Goal: Transaction & Acquisition: Purchase product/service

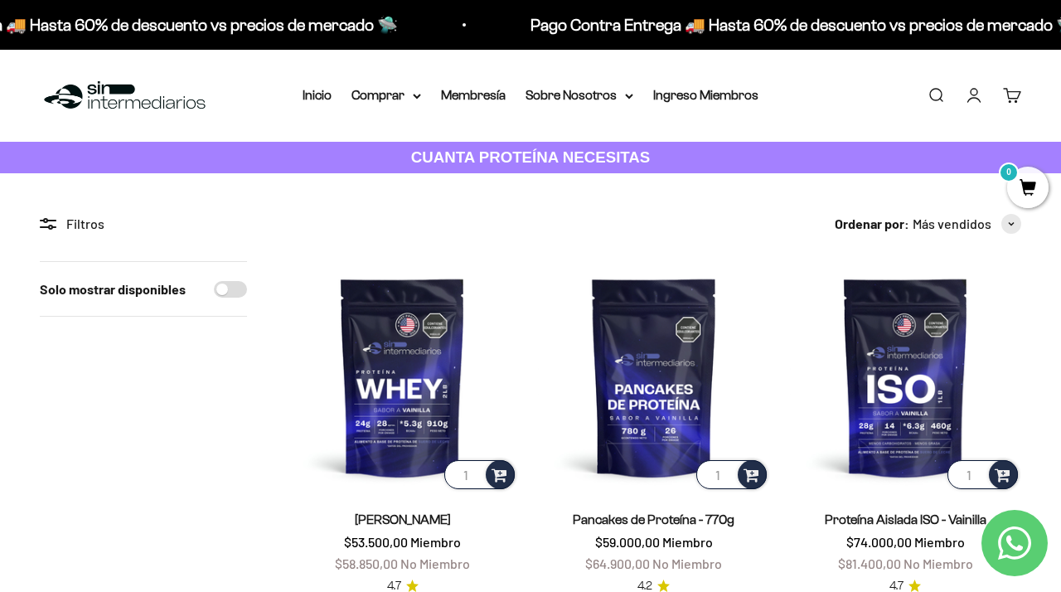
click at [932, 91] on link "Buscar" at bounding box center [936, 95] width 18 height 18
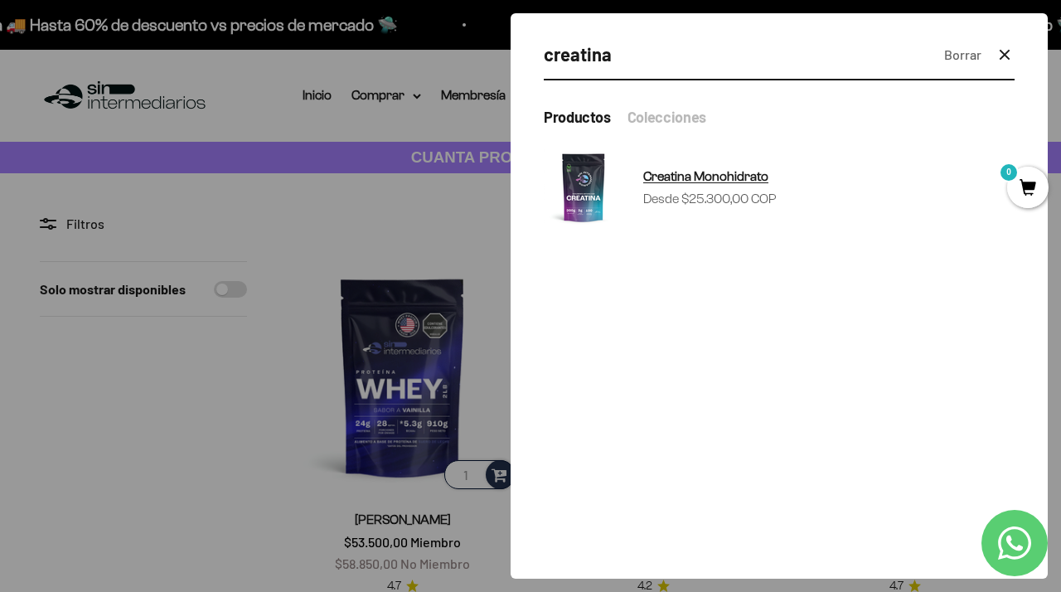
type input "creatina"
click at [816, 182] on link "Creatina Monohidrato Precio de oferta Desde $25.300,00 COP" at bounding box center [779, 188] width 471 height 80
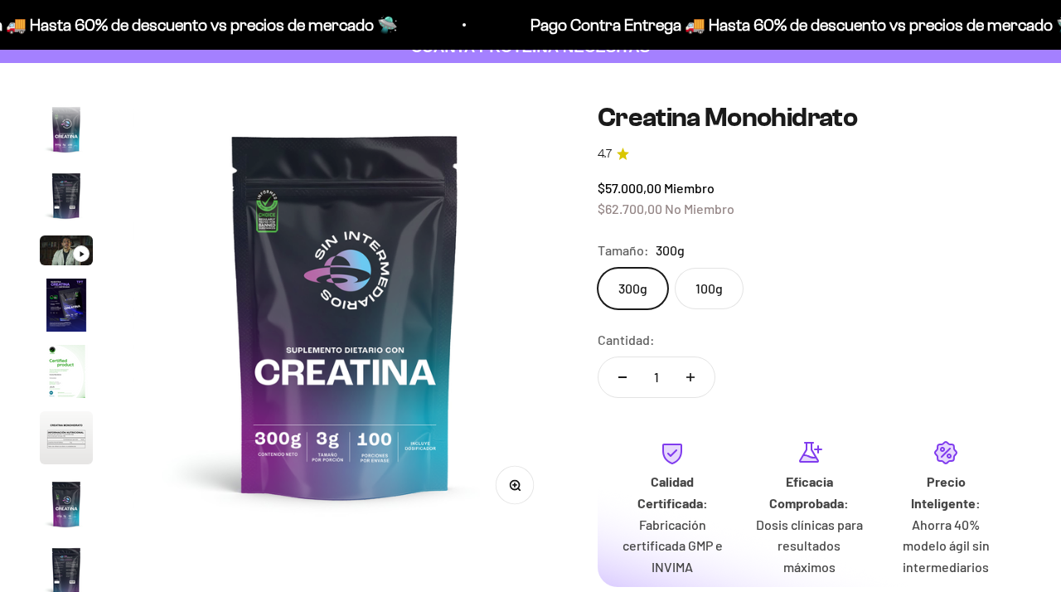
scroll to position [68, 0]
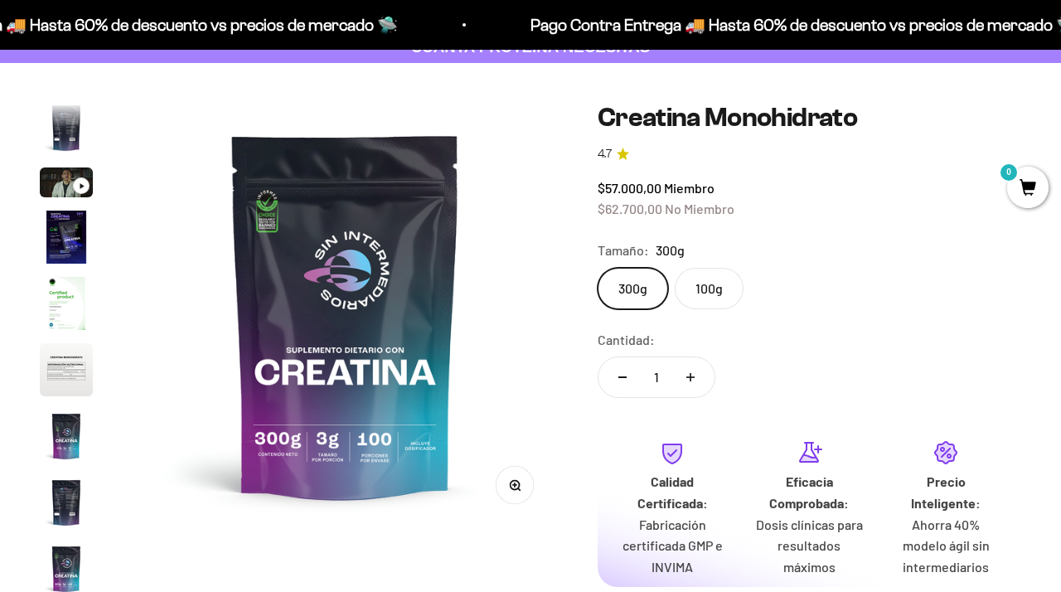
click at [705, 294] on label "100g" at bounding box center [709, 288] width 69 height 41
click at [598, 268] on input "100g" at bounding box center [597, 267] width 1 height 1
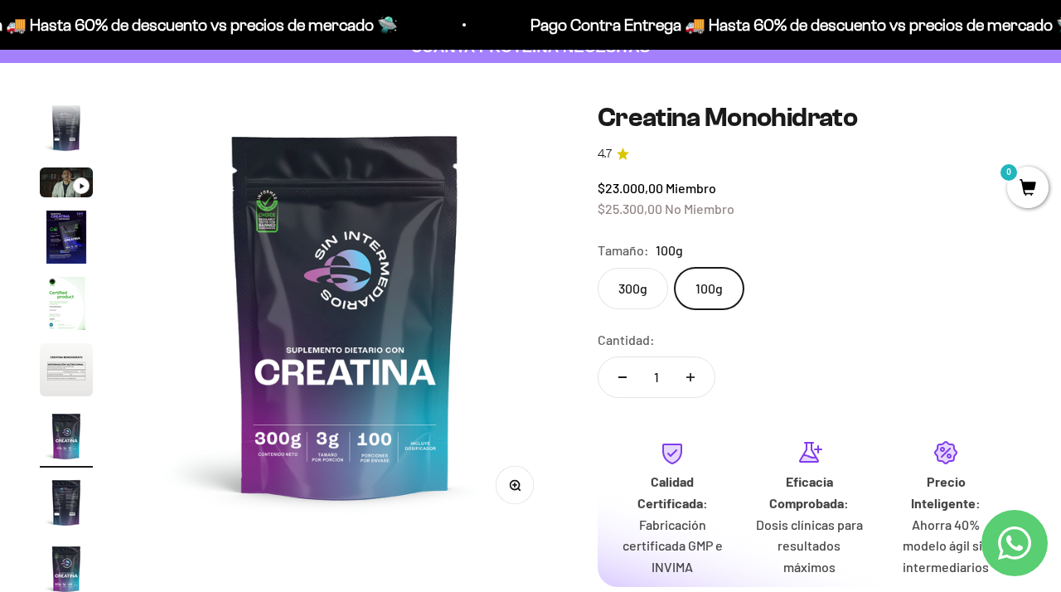
scroll to position [0, 2609]
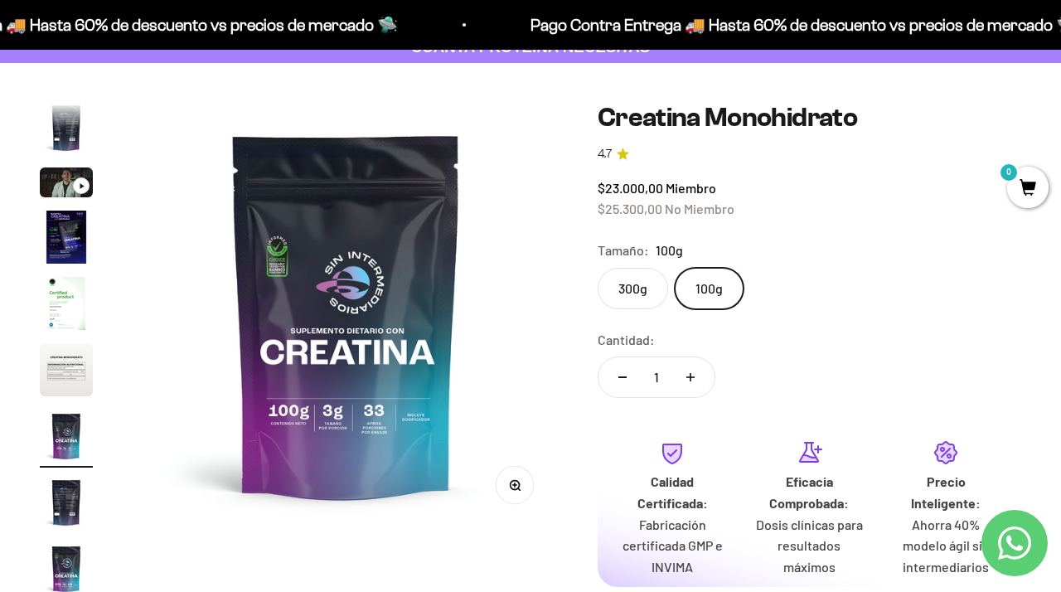
click at [642, 286] on label "300g" at bounding box center [633, 288] width 70 height 41
click at [598, 268] on input "300g" at bounding box center [597, 267] width 1 height 1
